Goal: Task Accomplishment & Management: Use online tool/utility

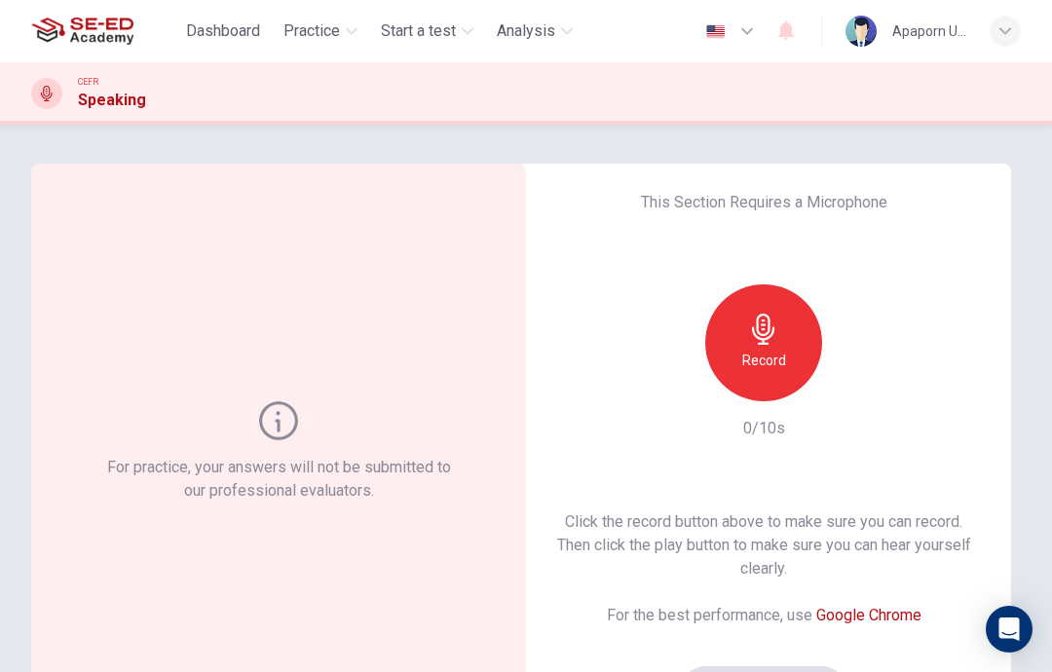
click at [760, 340] on icon "button" at bounding box center [763, 329] width 31 height 31
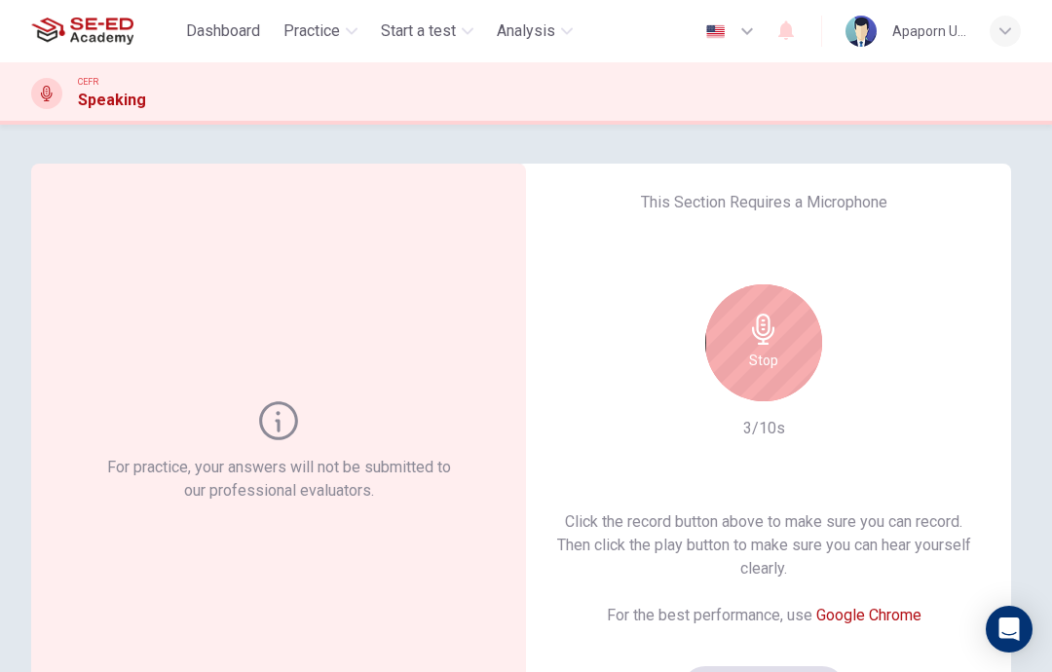
click at [786, 330] on div "Stop" at bounding box center [764, 343] width 117 height 117
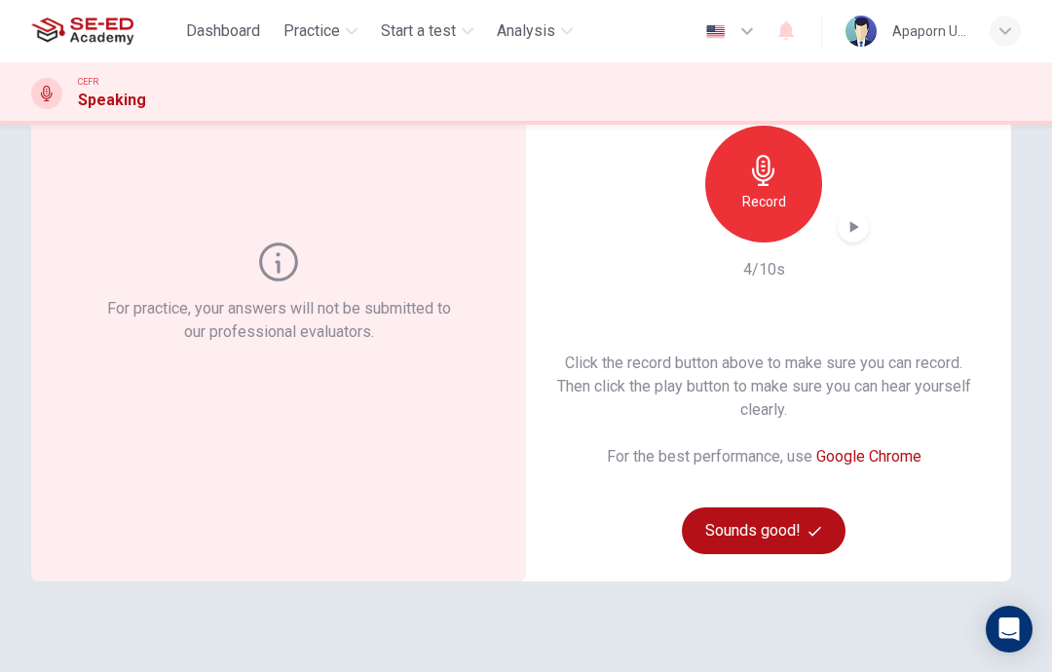
scroll to position [165, 0]
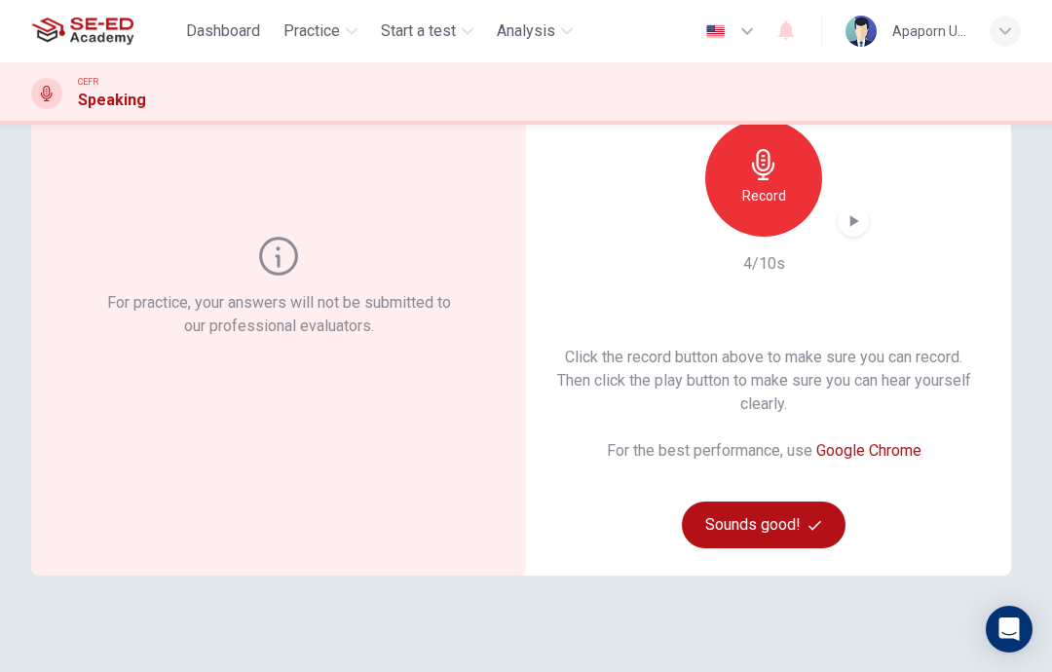
click at [773, 526] on button "Sounds good!" at bounding box center [764, 525] width 164 height 47
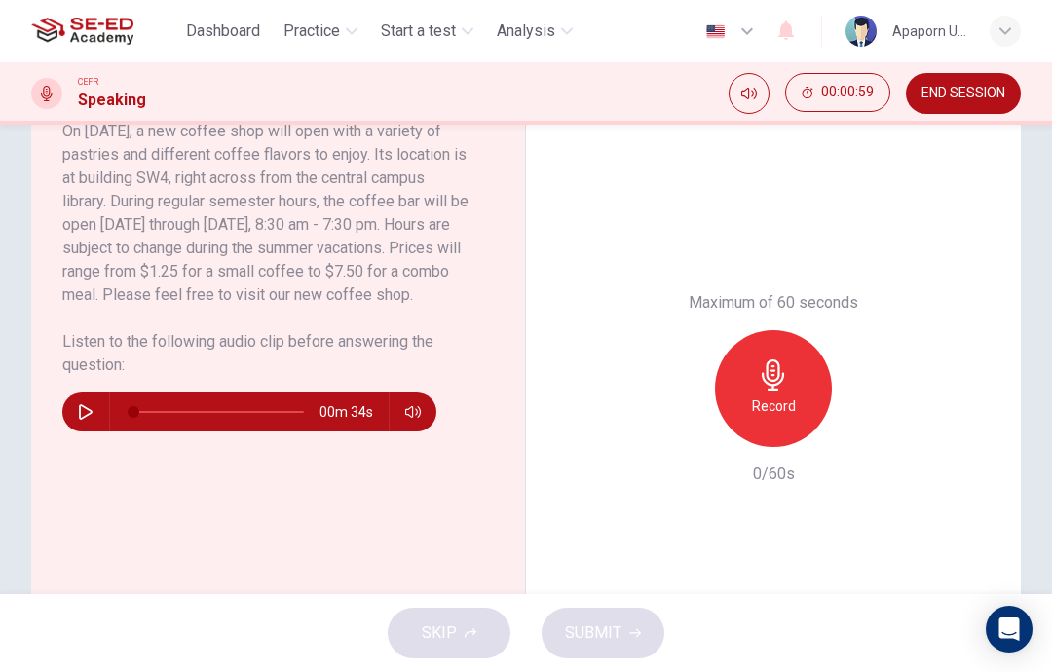
scroll to position [418, 0]
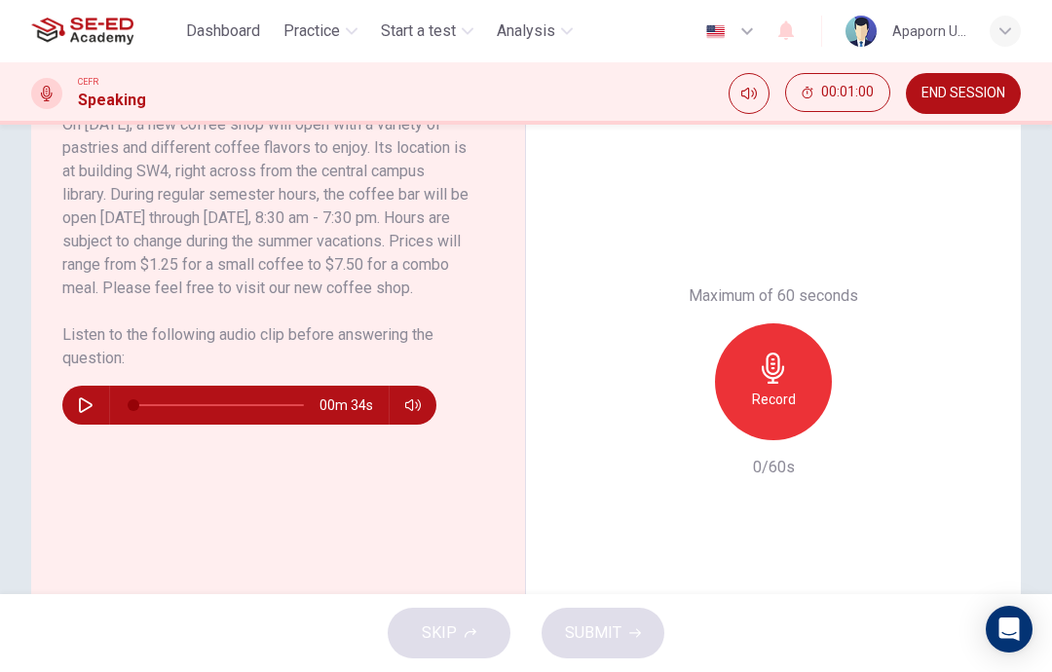
click at [304, 296] on h6 "On [DATE], a new coffee shop will open with a variety of pastries and different…" at bounding box center [266, 206] width 408 height 187
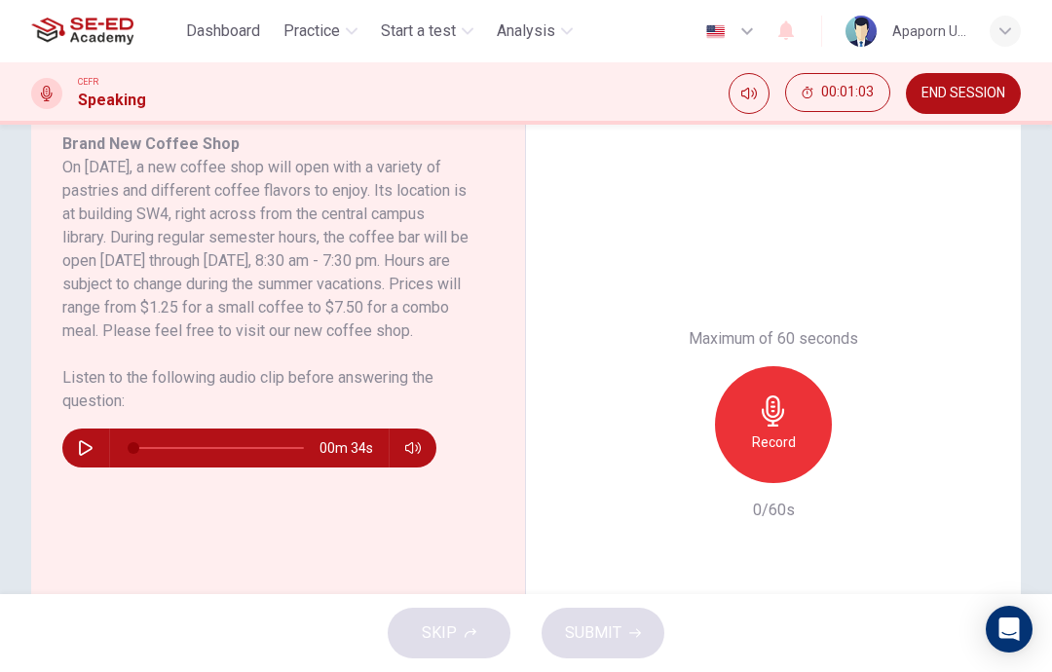
scroll to position [371, 0]
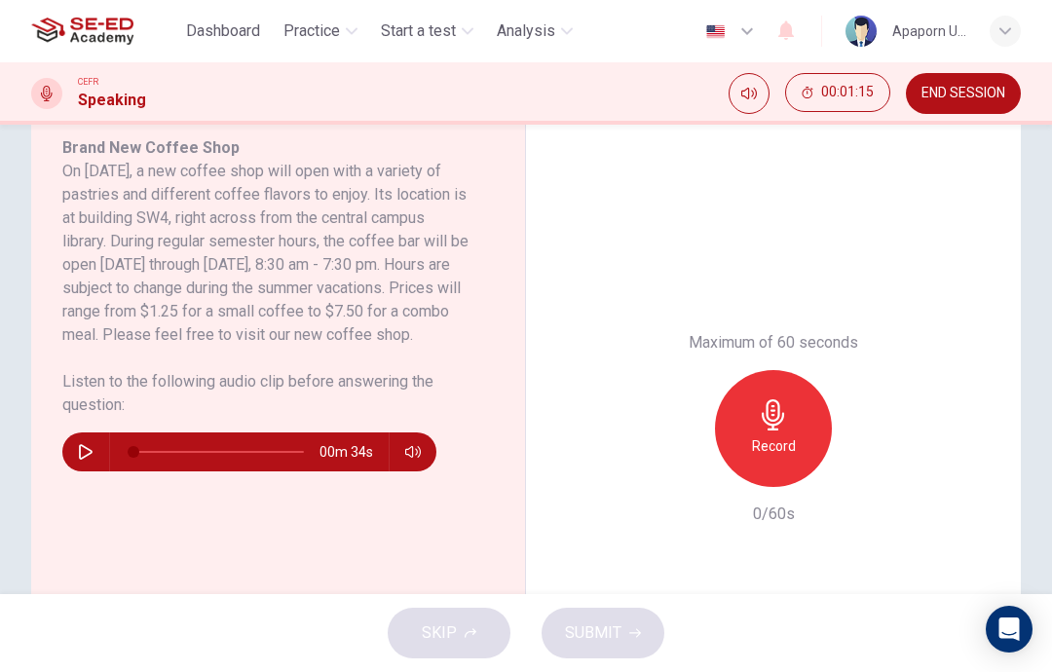
click at [89, 460] on icon "button" at bounding box center [86, 452] width 16 height 16
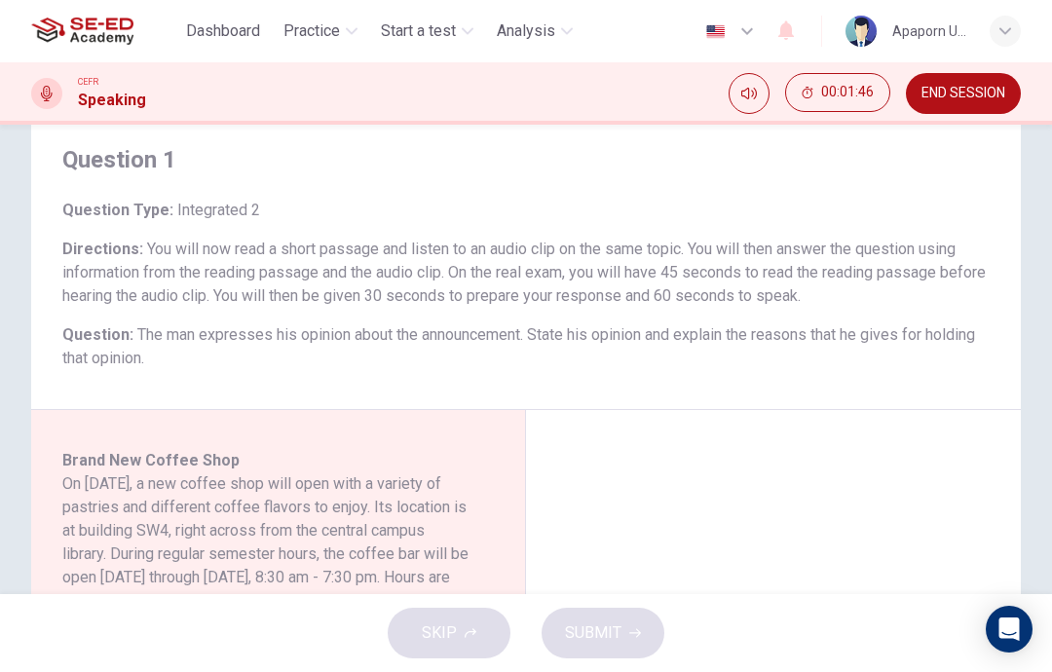
scroll to position [0, 0]
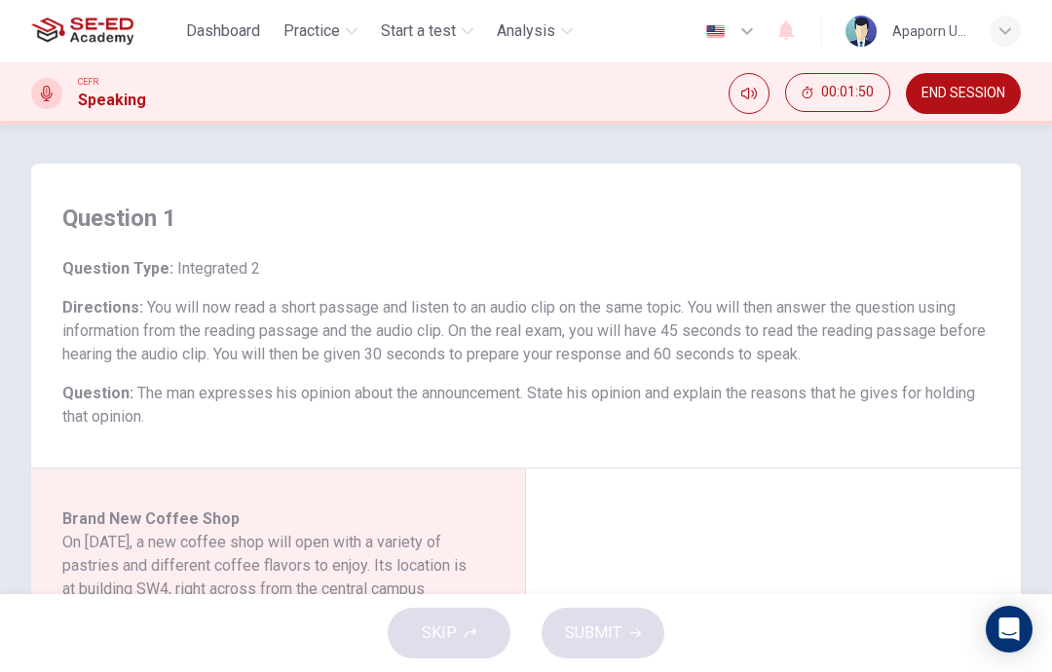
type input "0"
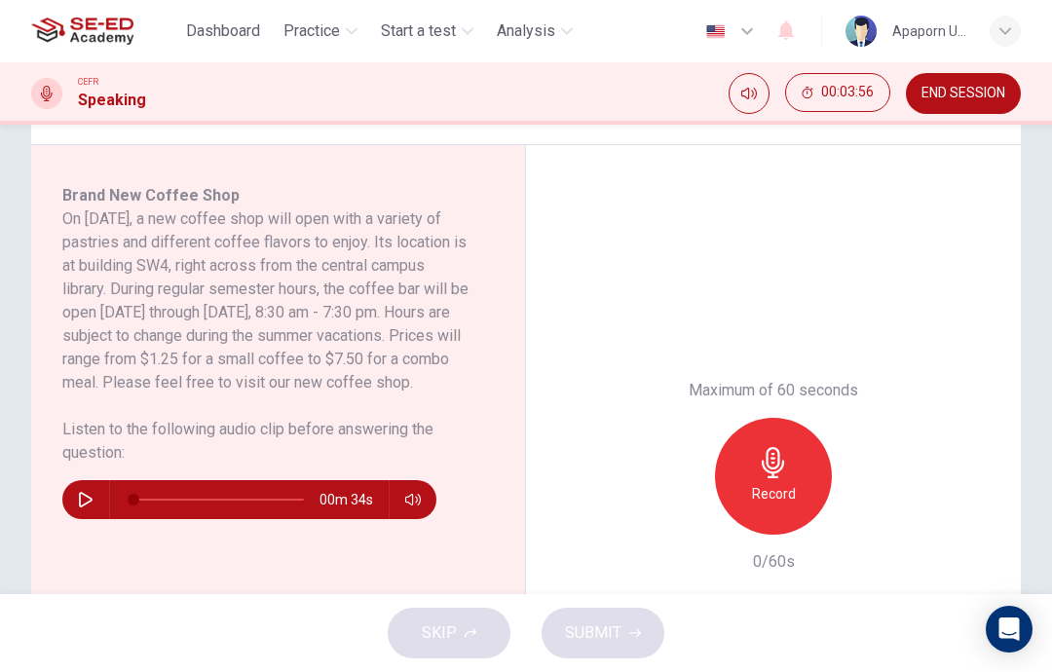
scroll to position [321, 0]
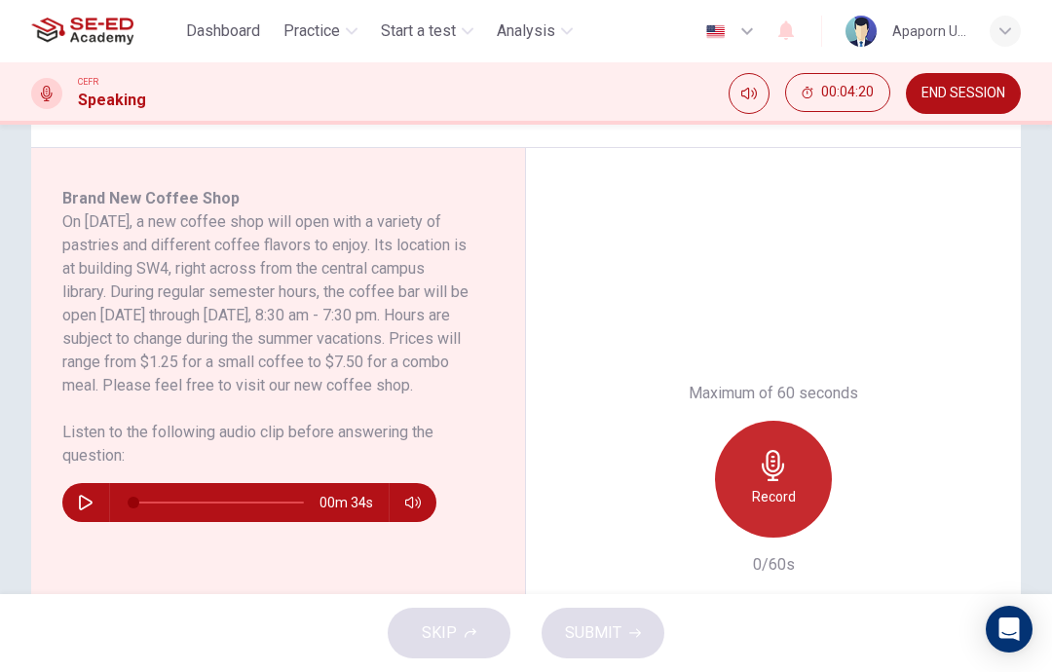
click at [782, 464] on icon "button" at bounding box center [773, 465] width 31 height 31
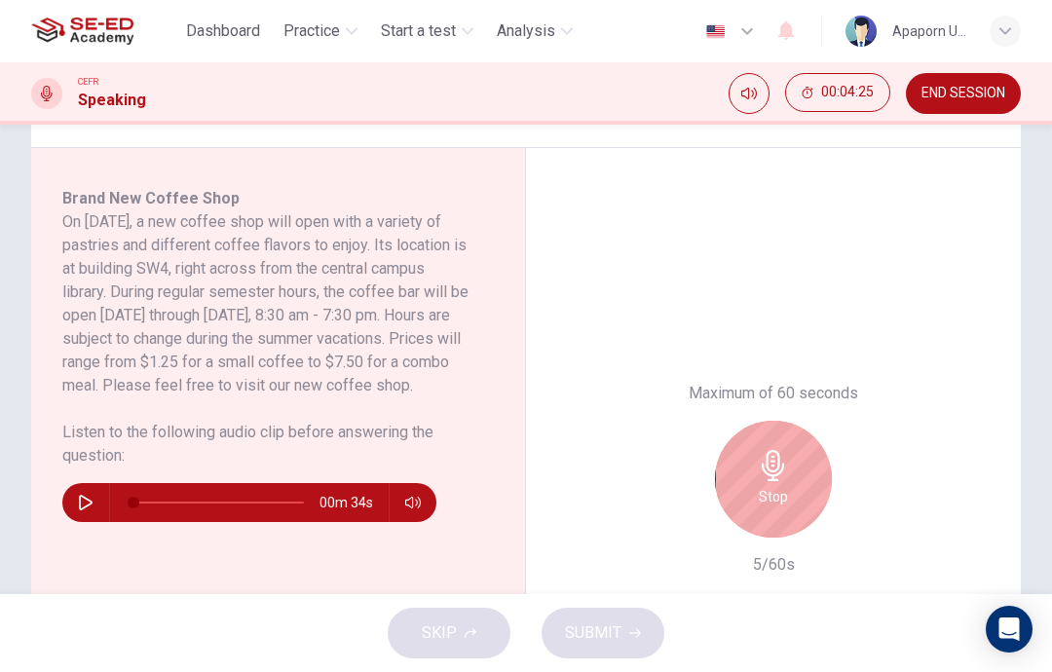
click at [780, 480] on icon "button" at bounding box center [773, 465] width 31 height 31
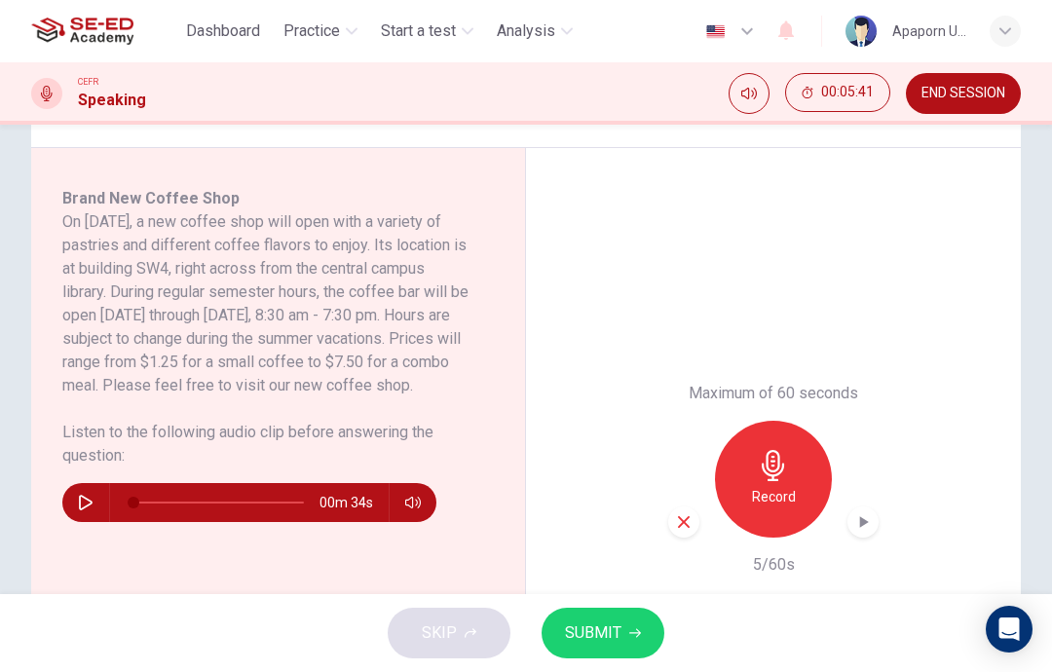
click at [803, 481] on div "Record" at bounding box center [773, 479] width 117 height 117
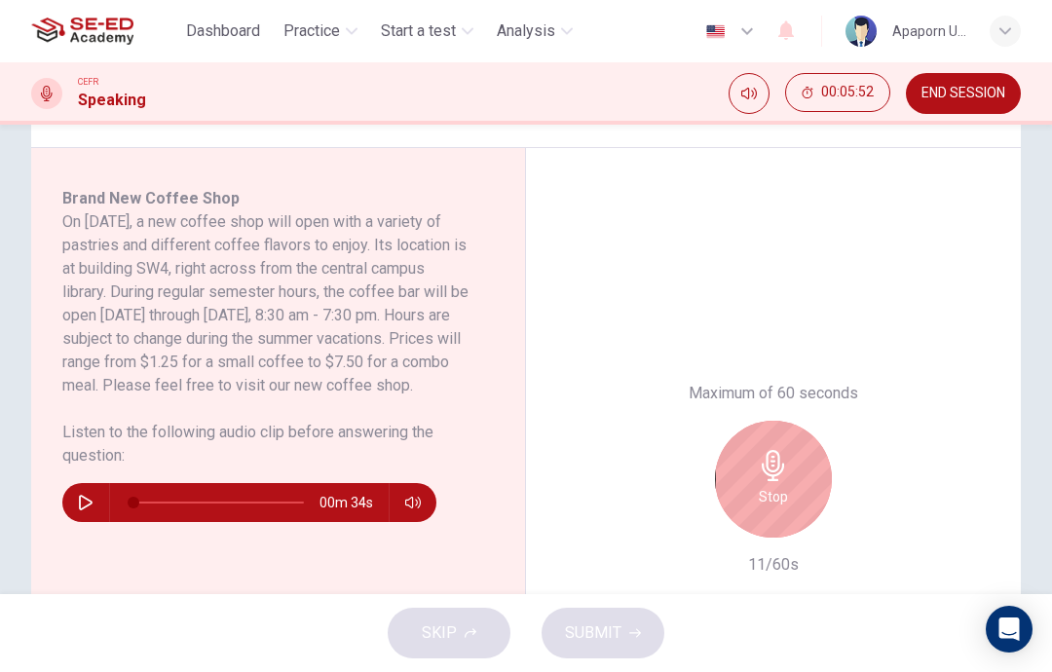
click at [795, 484] on div "Stop" at bounding box center [773, 479] width 117 height 117
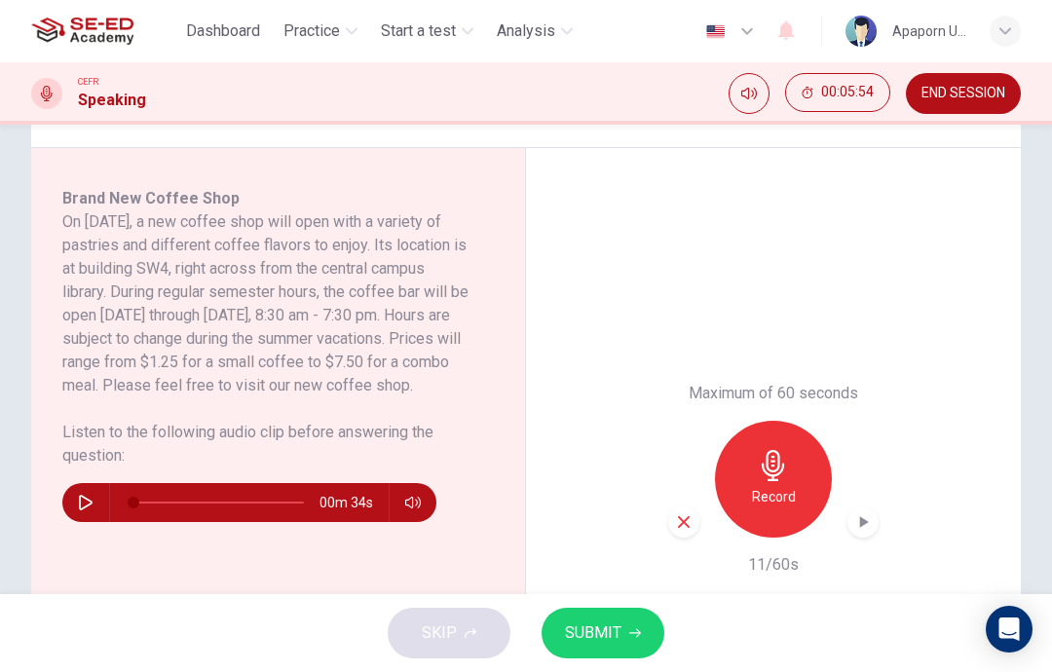
click at [691, 533] on div "button" at bounding box center [683, 522] width 31 height 31
click at [773, 469] on icon "button" at bounding box center [773, 465] width 31 height 31
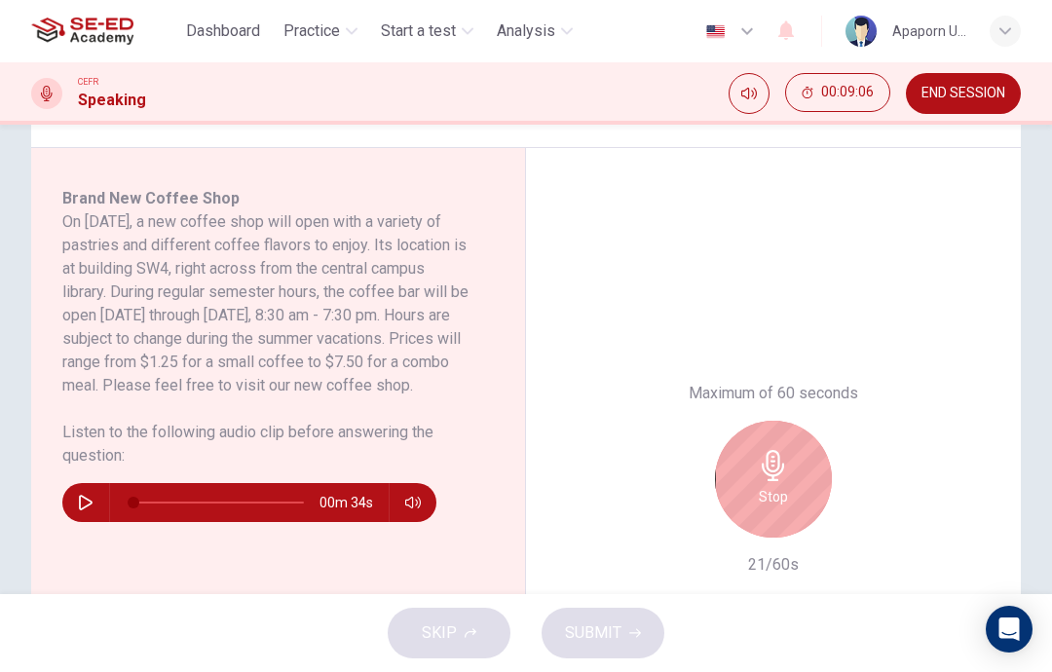
click at [797, 492] on div "Stop" at bounding box center [773, 479] width 117 height 117
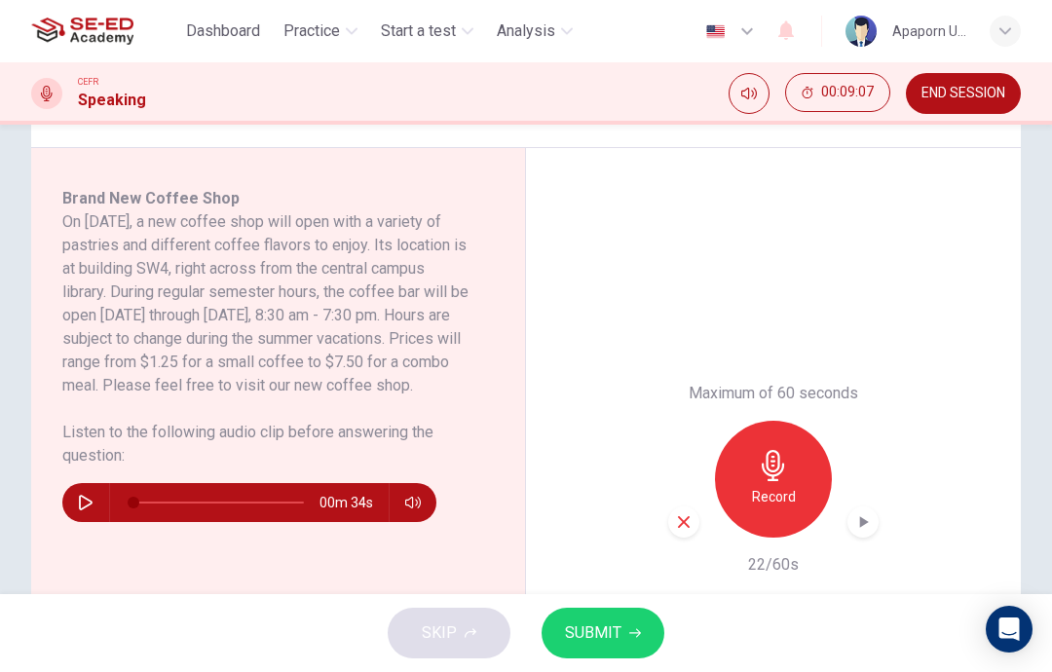
click at [685, 515] on icon "button" at bounding box center [684, 523] width 18 height 18
click at [802, 470] on div "Record" at bounding box center [773, 479] width 117 height 117
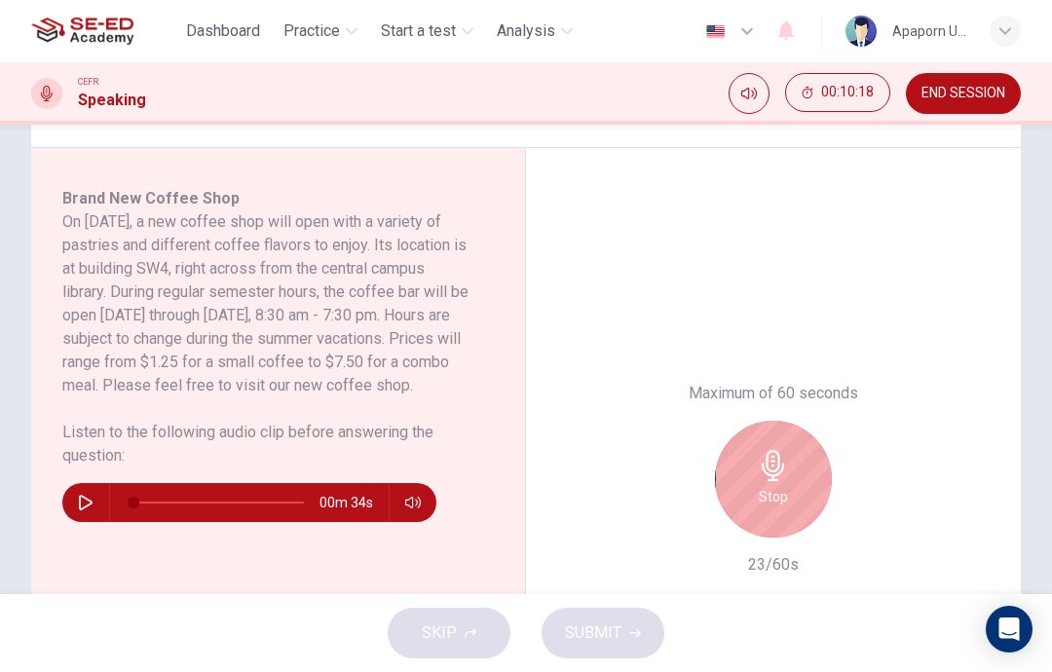
click at [780, 483] on div "Stop" at bounding box center [773, 479] width 117 height 117
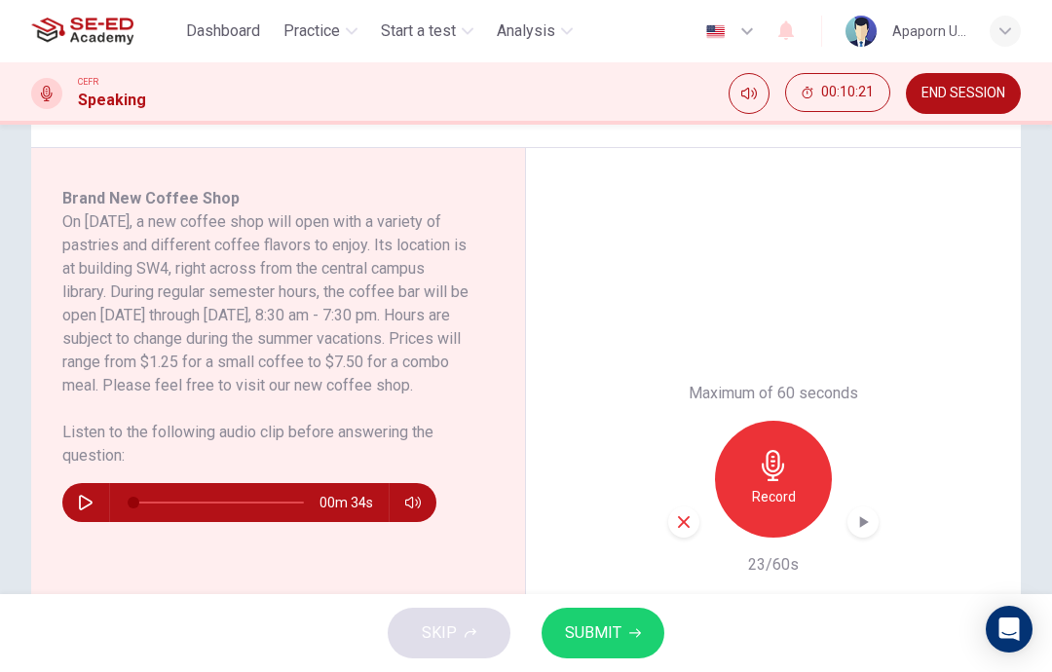
click at [615, 632] on span "SUBMIT" at bounding box center [593, 633] width 57 height 27
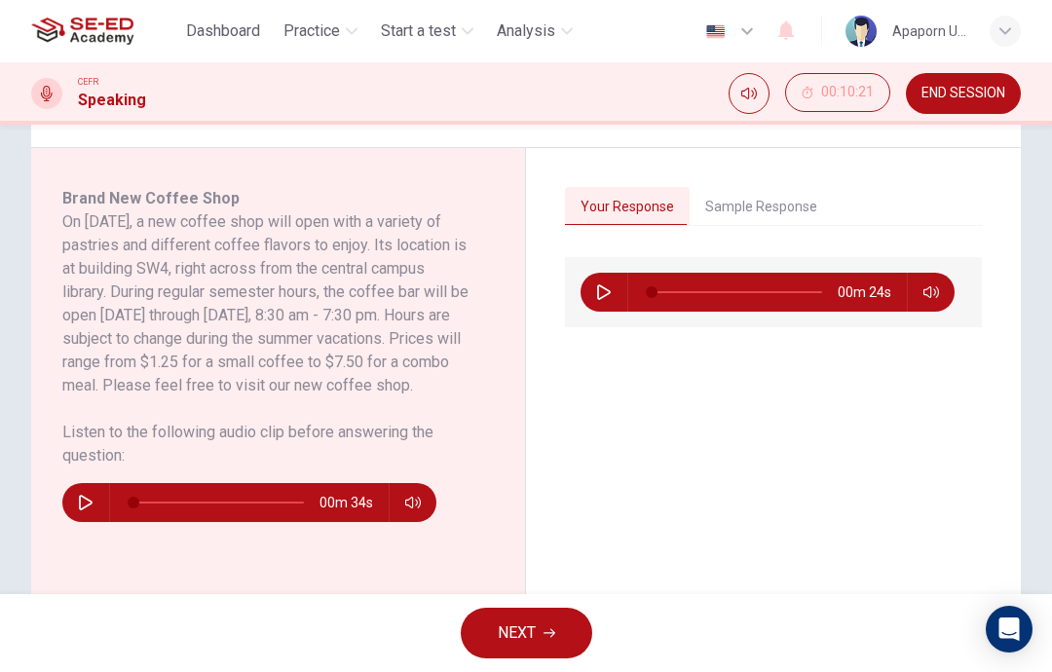
click at [522, 633] on span "NEXT" at bounding box center [517, 633] width 38 height 27
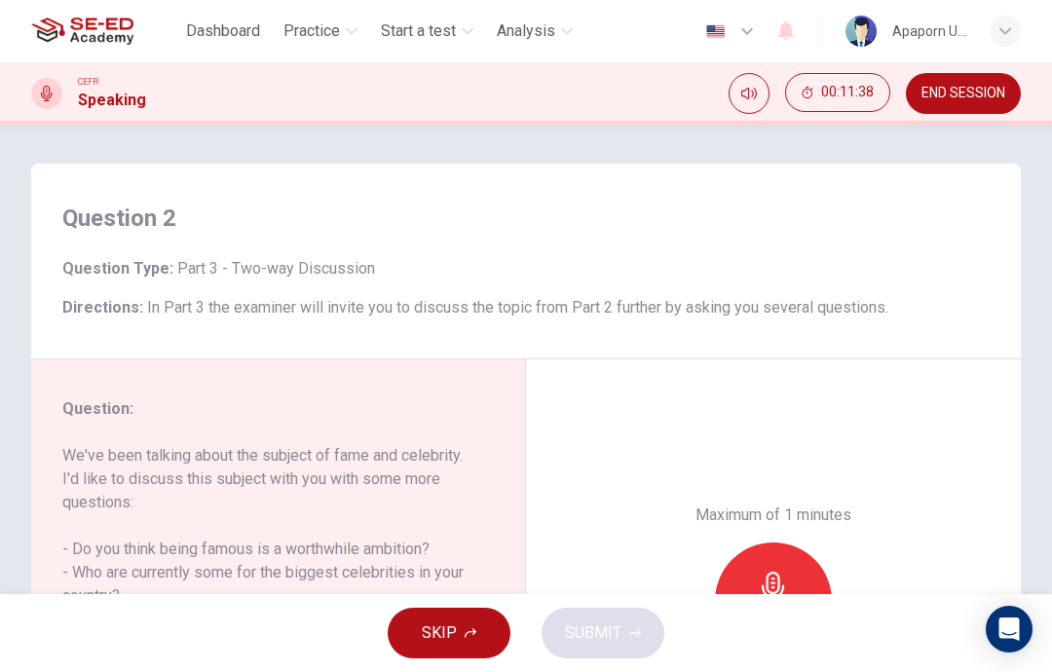
scroll to position [0, 0]
click at [955, 89] on span "END SESSION" at bounding box center [964, 94] width 84 height 16
